Goal: Task Accomplishment & Management: Manage account settings

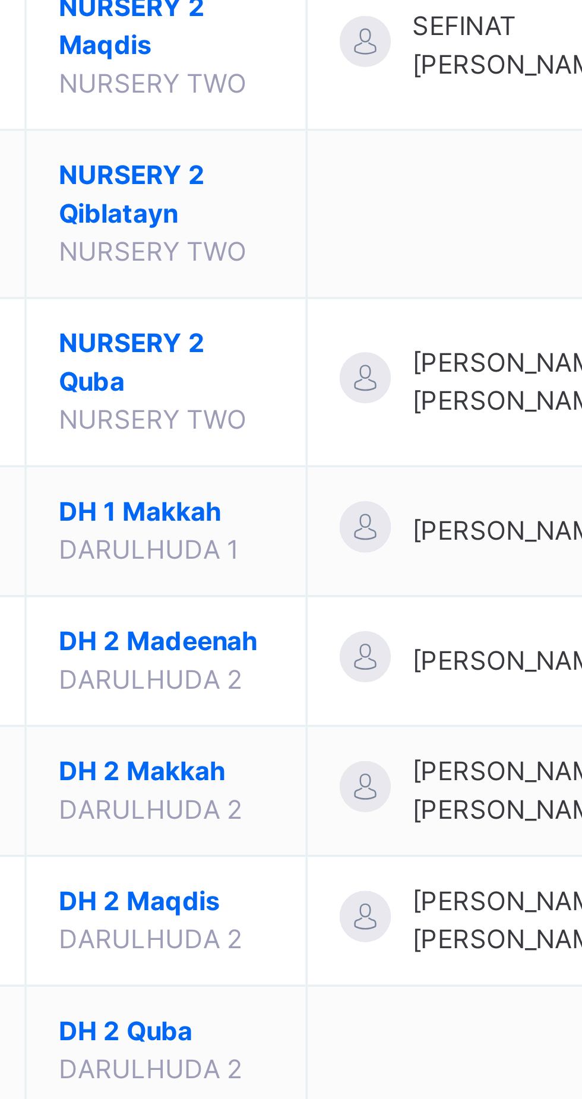
click at [239, 761] on span "NURSERY 2 Maqdis" at bounding box center [234, 750] width 60 height 21
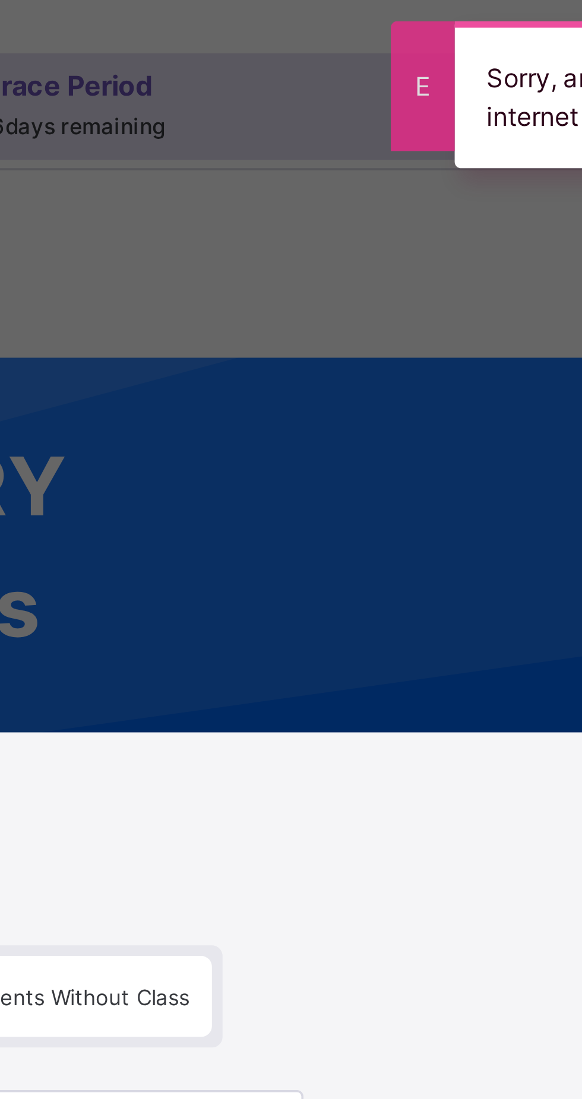
click at [321, 103] on div "× Add Student Students Without Class [PERSON_NAME] DU/ISIA/072 [PERSON_NAME] [P…" at bounding box center [291, 549] width 582 height 1099
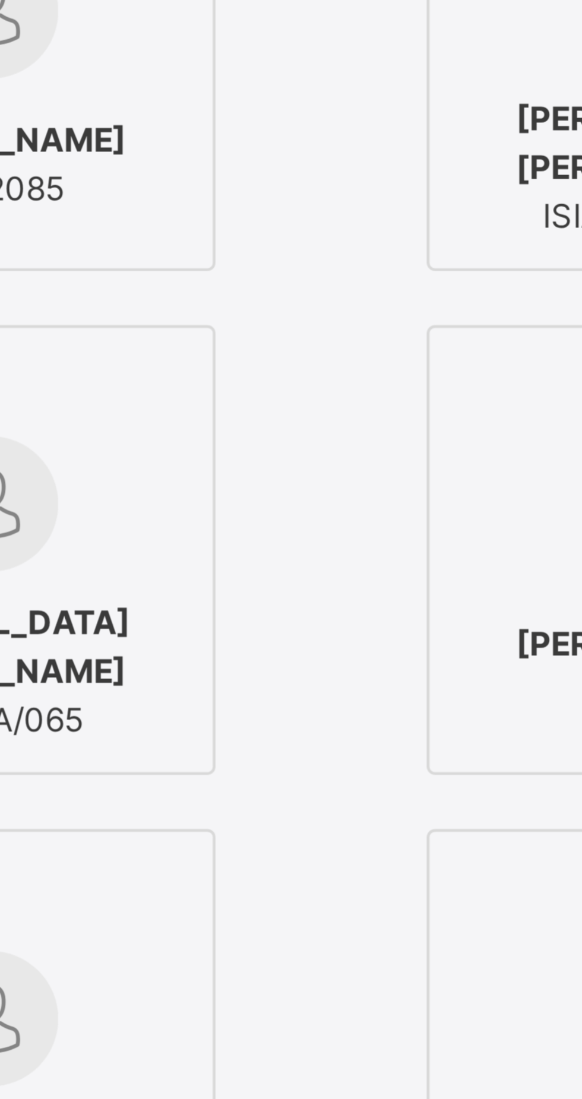
click at [332, 325] on input "text" at bounding box center [290, 314] width 129 height 21
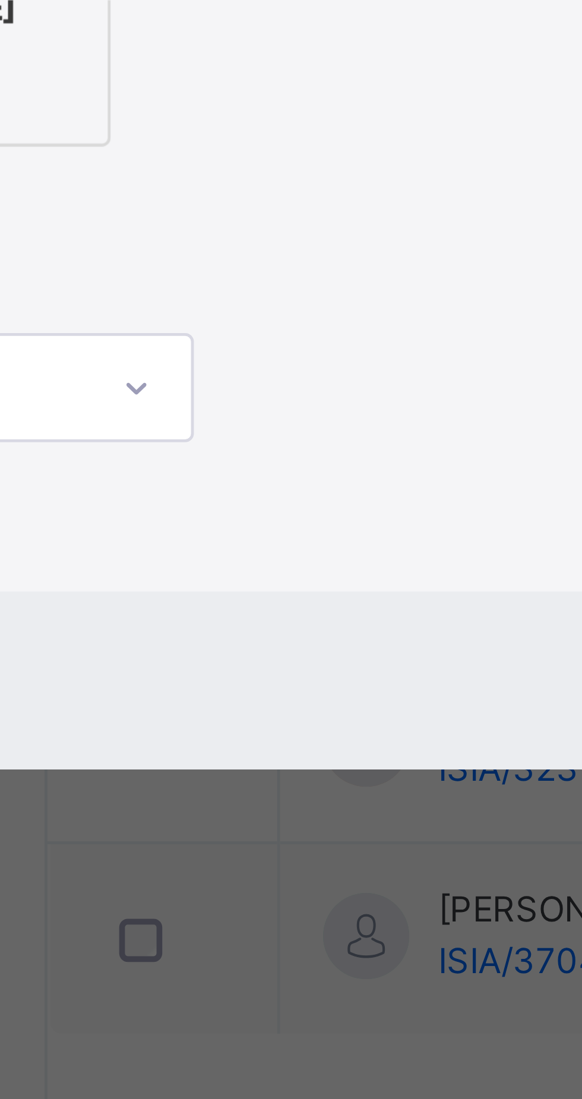
type input "****"
click at [143, 559] on img at bounding box center [128, 544] width 30 height 30
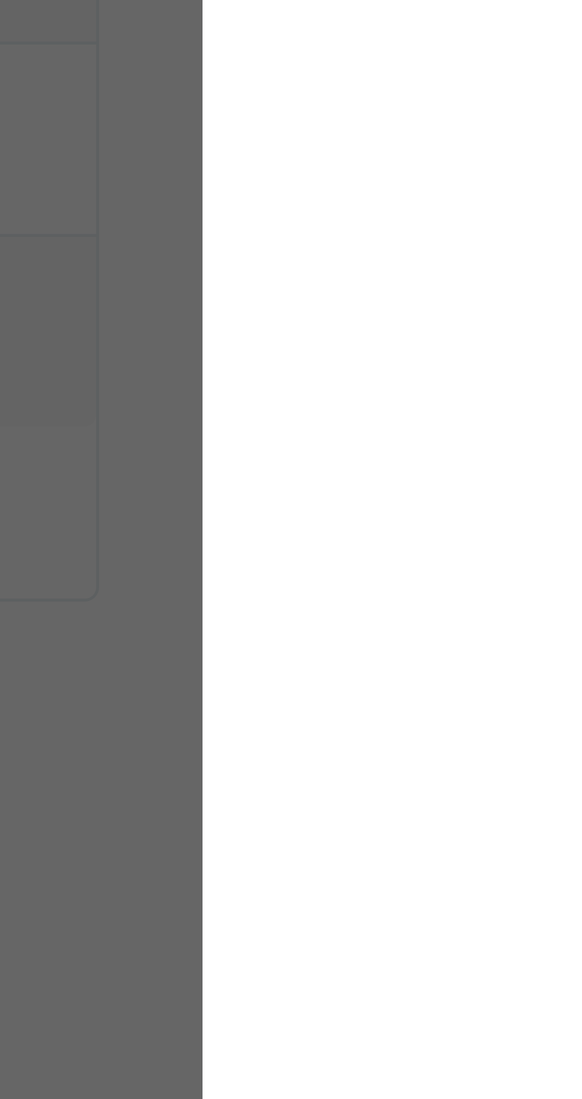
click at [497, 717] on span "Save" at bounding box center [488, 711] width 17 height 11
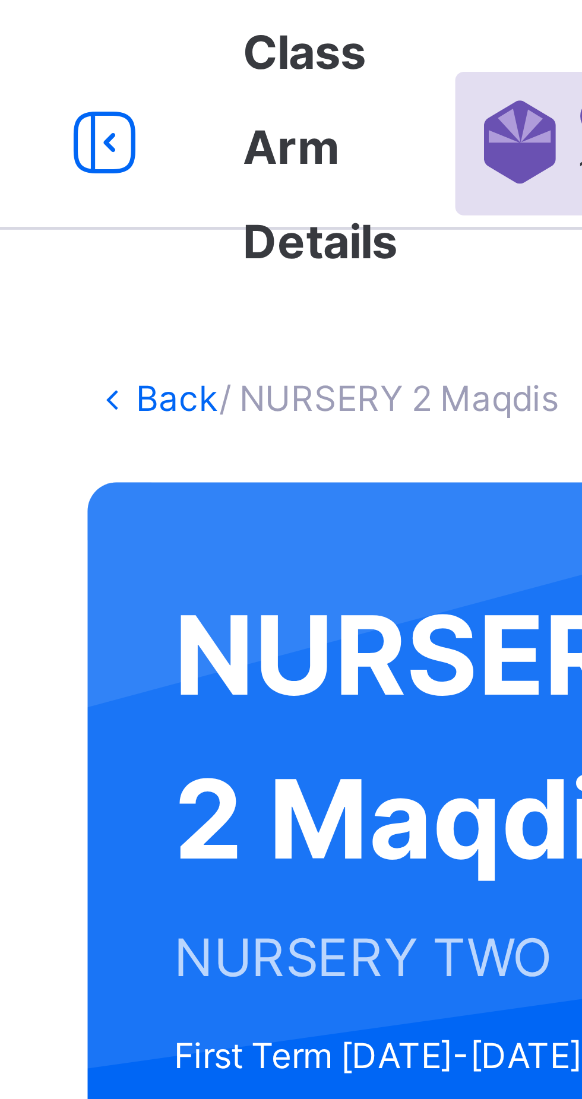
click at [176, 84] on link "Back" at bounding box center [182, 82] width 17 height 9
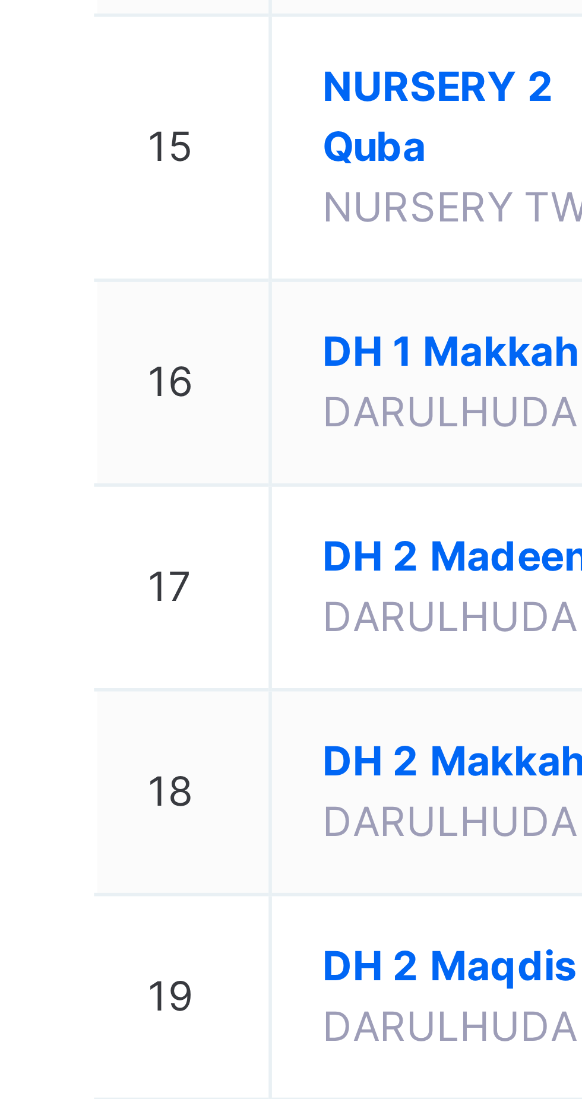
click at [214, 808] on span "NURSERY 2 Qiblatayn" at bounding box center [234, 797] width 60 height 21
